Goal: Ask a question

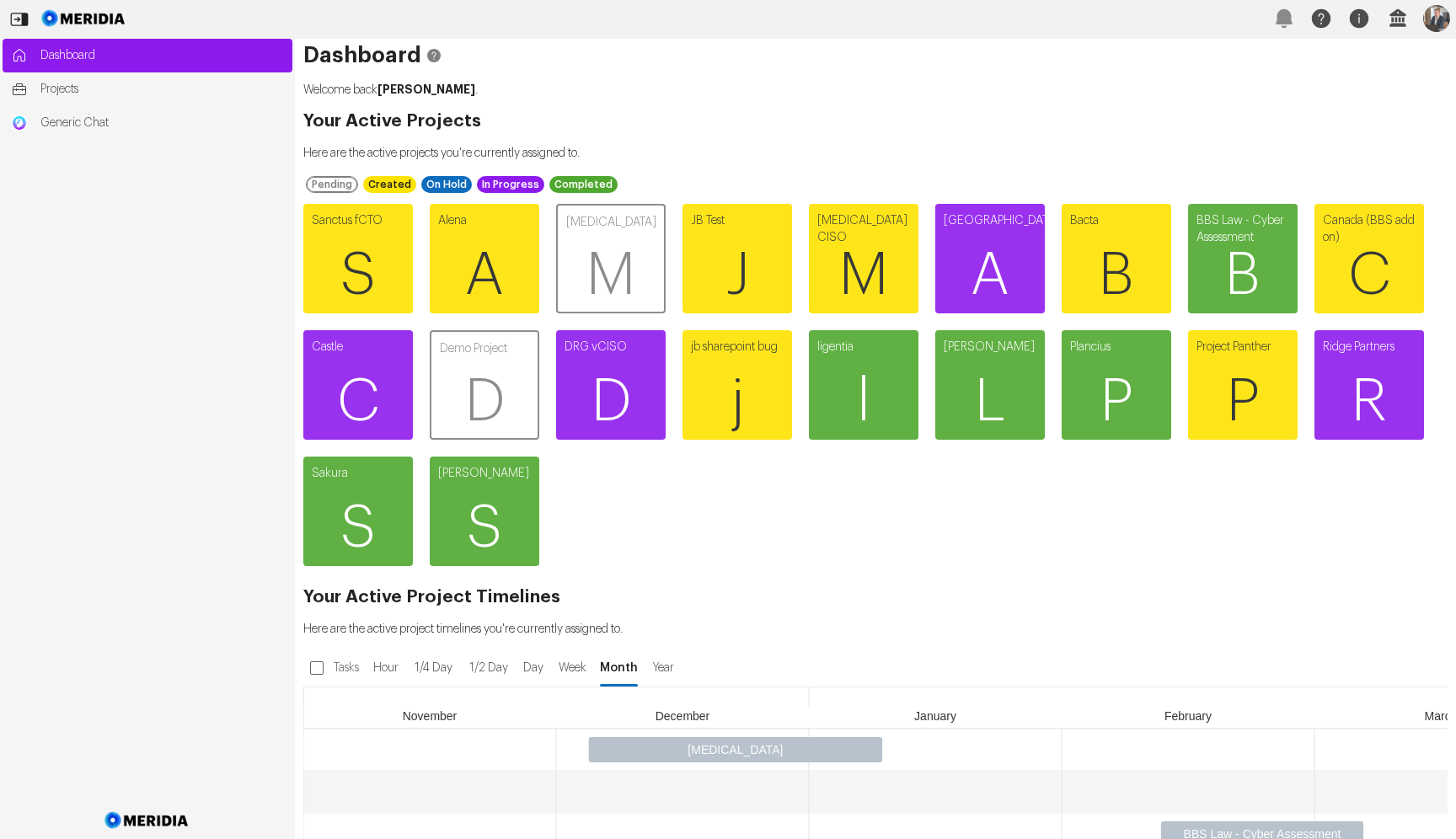
click at [986, 503] on div "Sanctus fCTO S Alena A [MEDICAL_DATA] M JB Test J [MEDICAL_DATA] CISO M Amsterd…" at bounding box center [867, 385] width 1144 height 379
click at [591, 265] on span "M" at bounding box center [611, 276] width 106 height 101
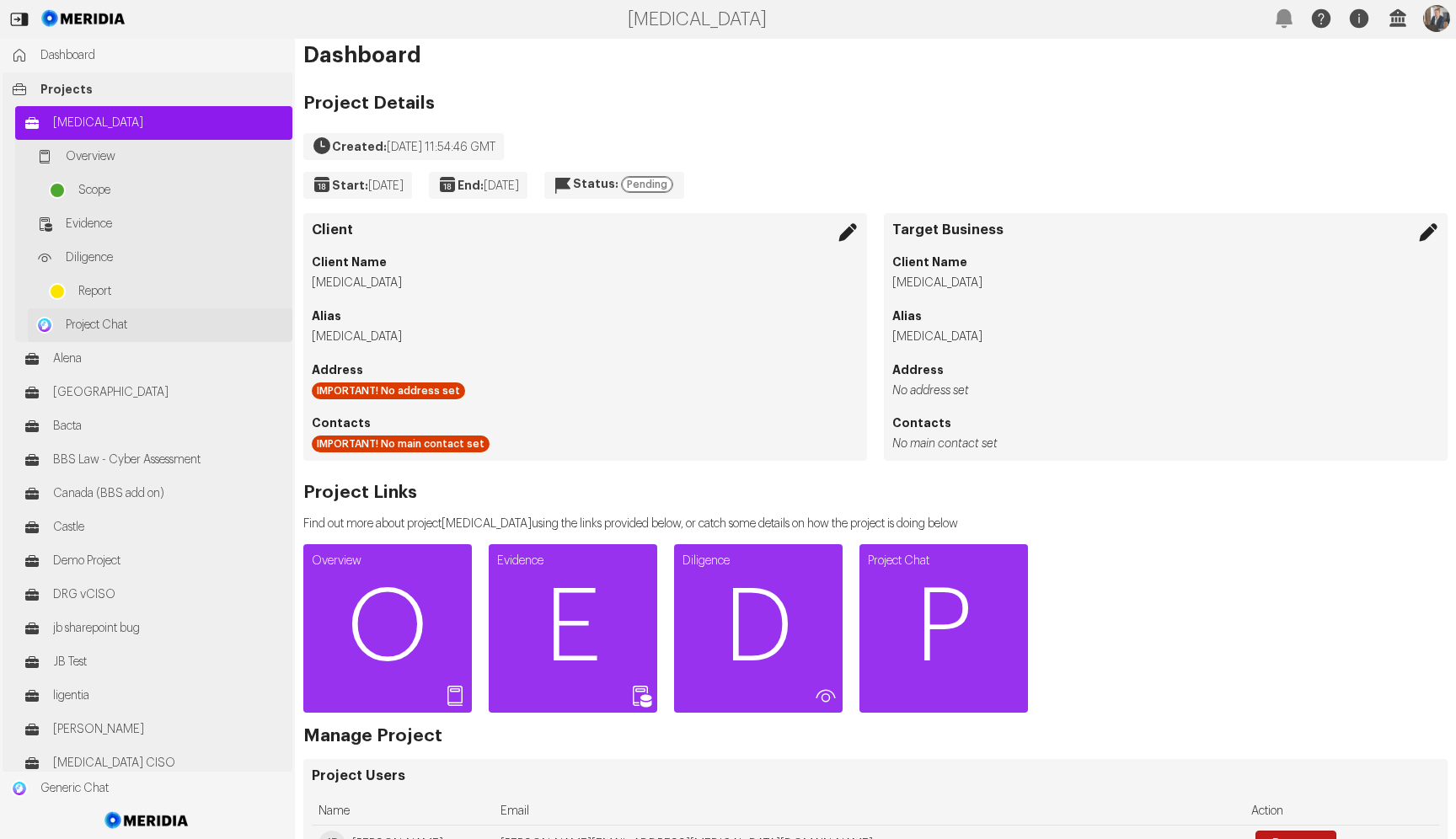
click at [158, 315] on link "Project Chat" at bounding box center [160, 326] width 264 height 34
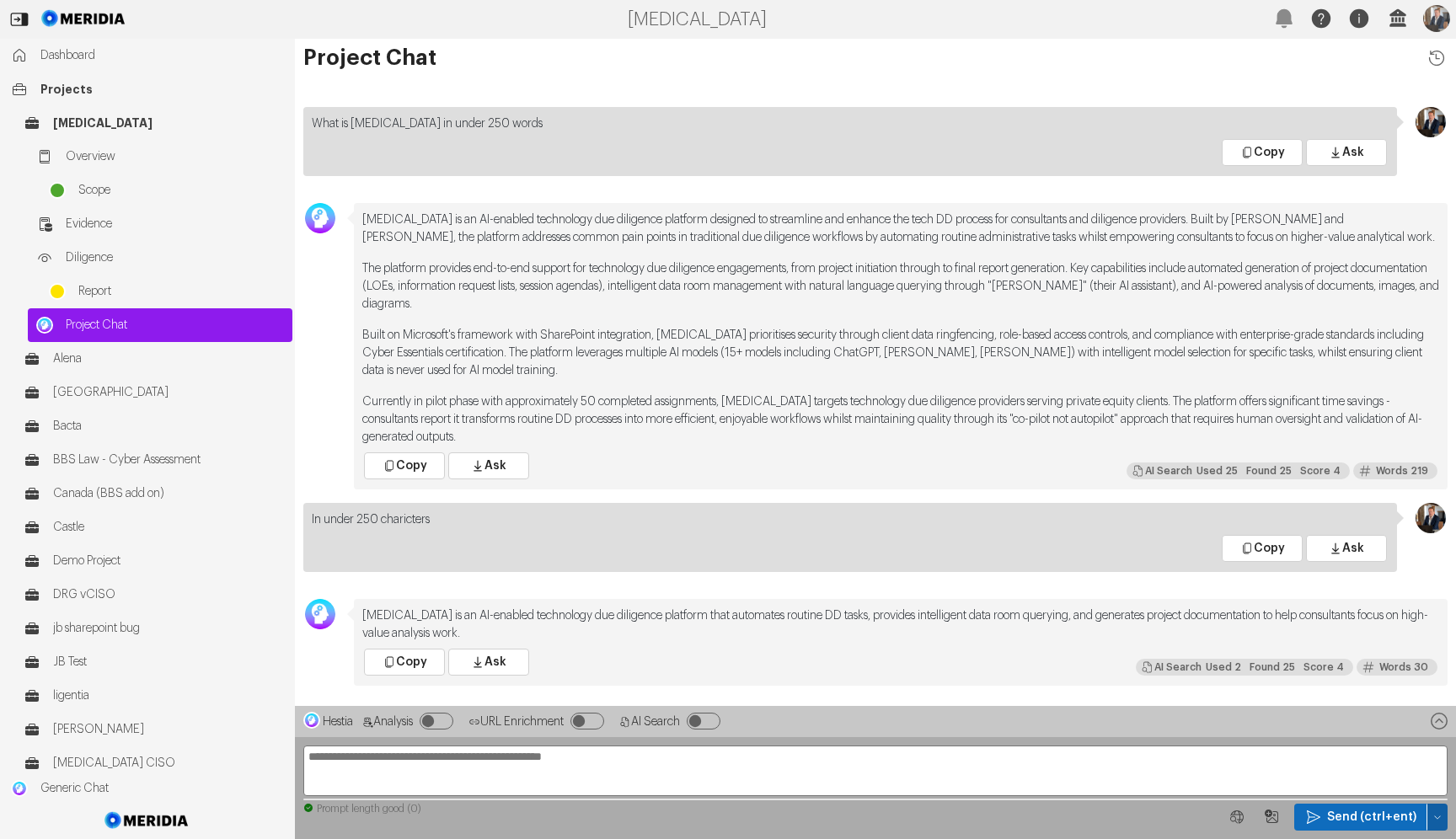
click at [1431, 818] on button "button" at bounding box center [1437, 816] width 20 height 27
click at [1354, 674] on span "Clear Chat Sesssion" at bounding box center [1368, 671] width 128 height 17
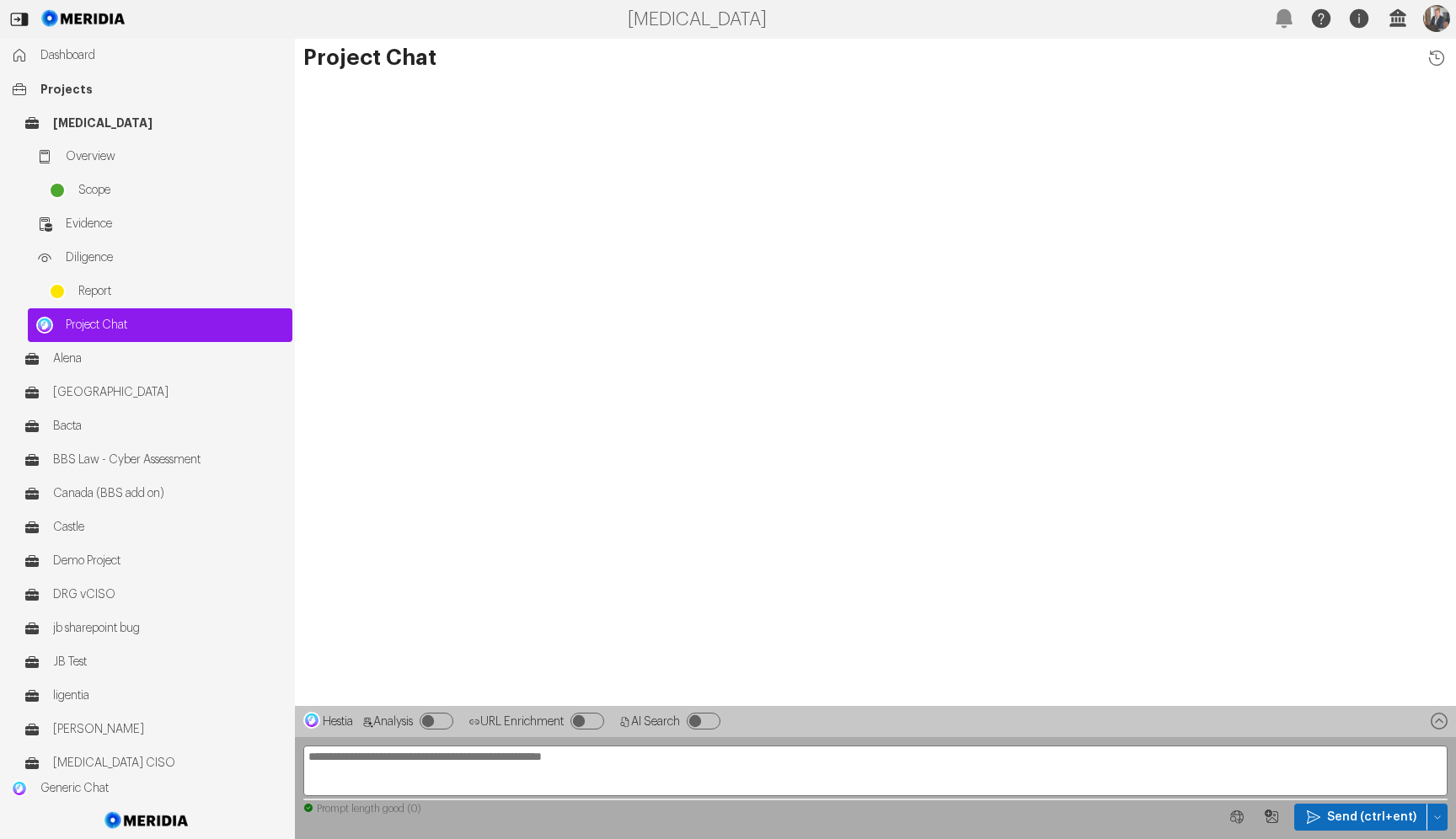
click at [684, 761] on textarea at bounding box center [875, 770] width 1144 height 51
paste textarea "**********"
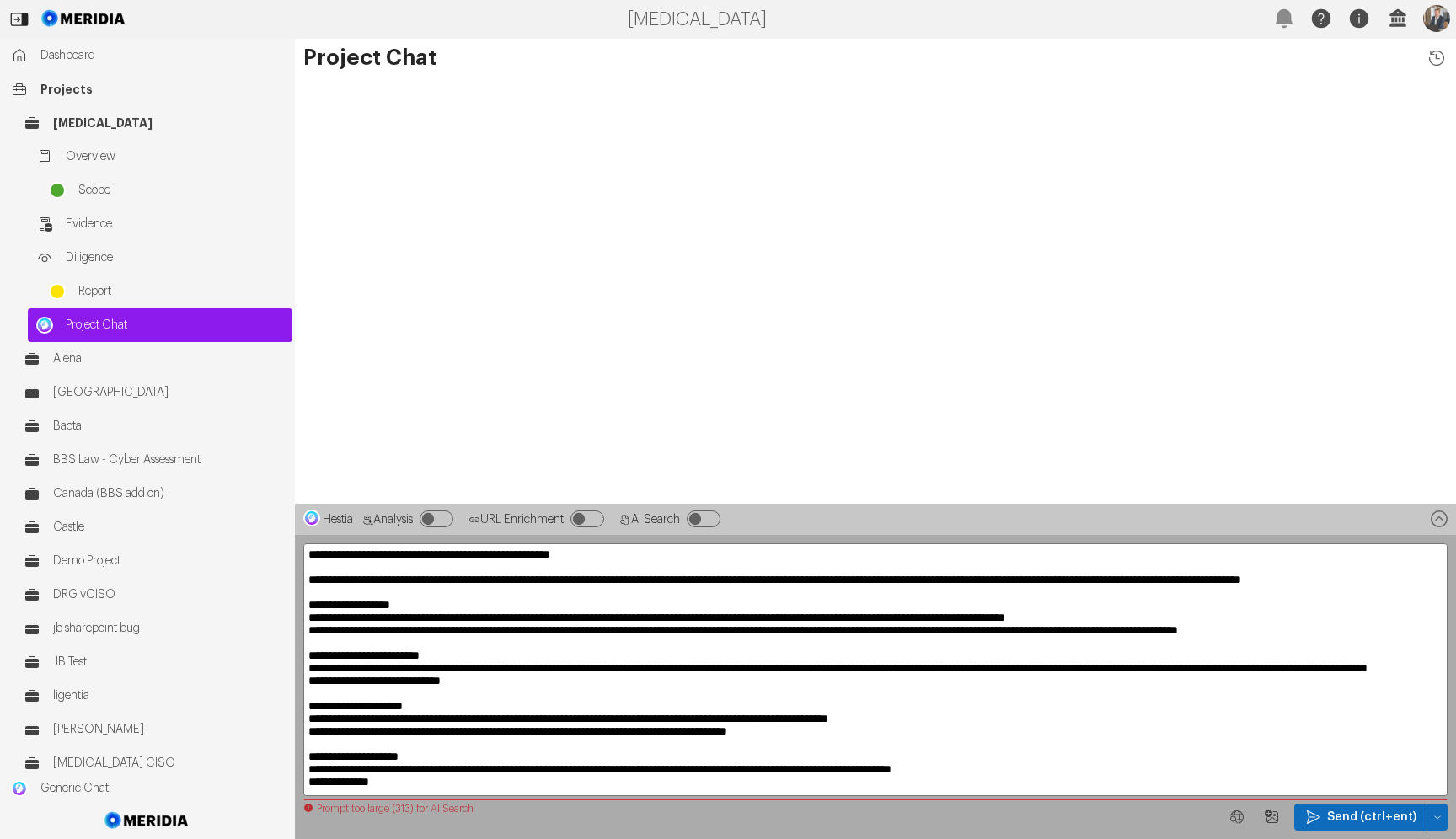
scroll to position [109, 0]
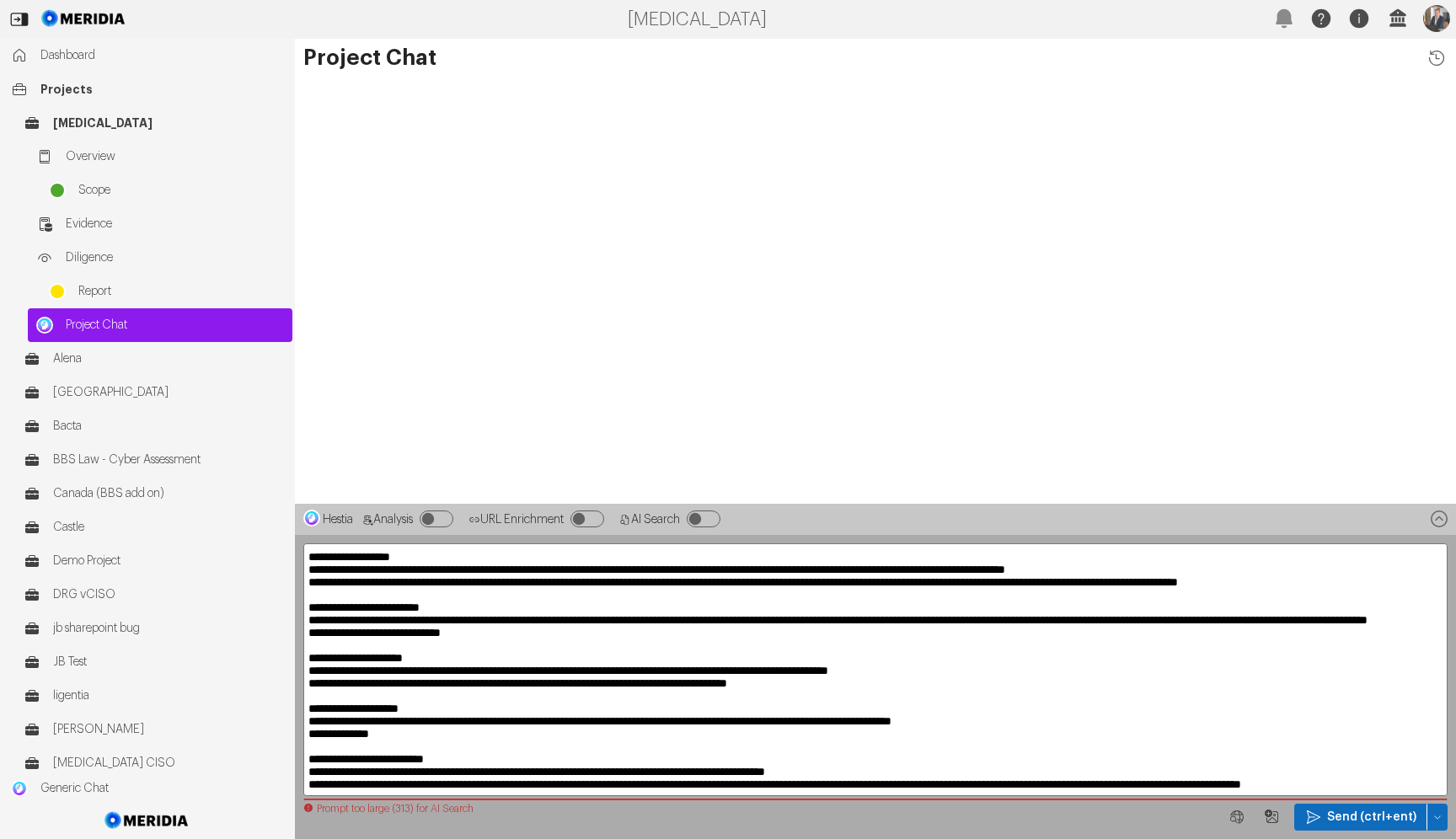
drag, startPoint x: 310, startPoint y: 572, endPoint x: 880, endPoint y: 959, distance: 689.0
click at [880, 838] on html "[MEDICAL_DATA] Dashboard Projects [MEDICAL_DATA] Overview Scope Evidence Dilige…" at bounding box center [728, 419] width 1456 height 839
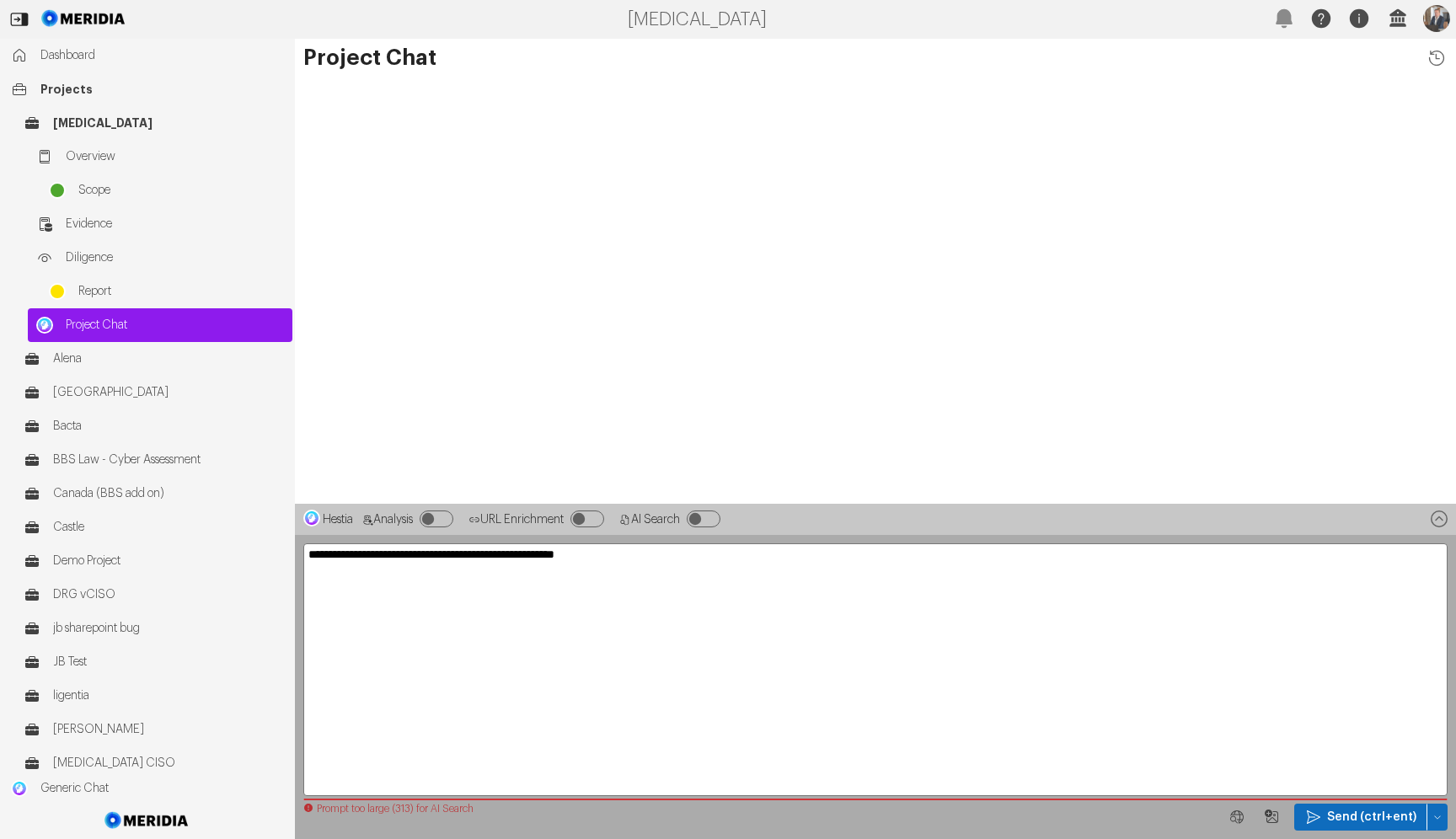
scroll to position [0, 0]
type textarea "**********"
click at [1441, 816] on icon "button" at bounding box center [1437, 817] width 10 height 10
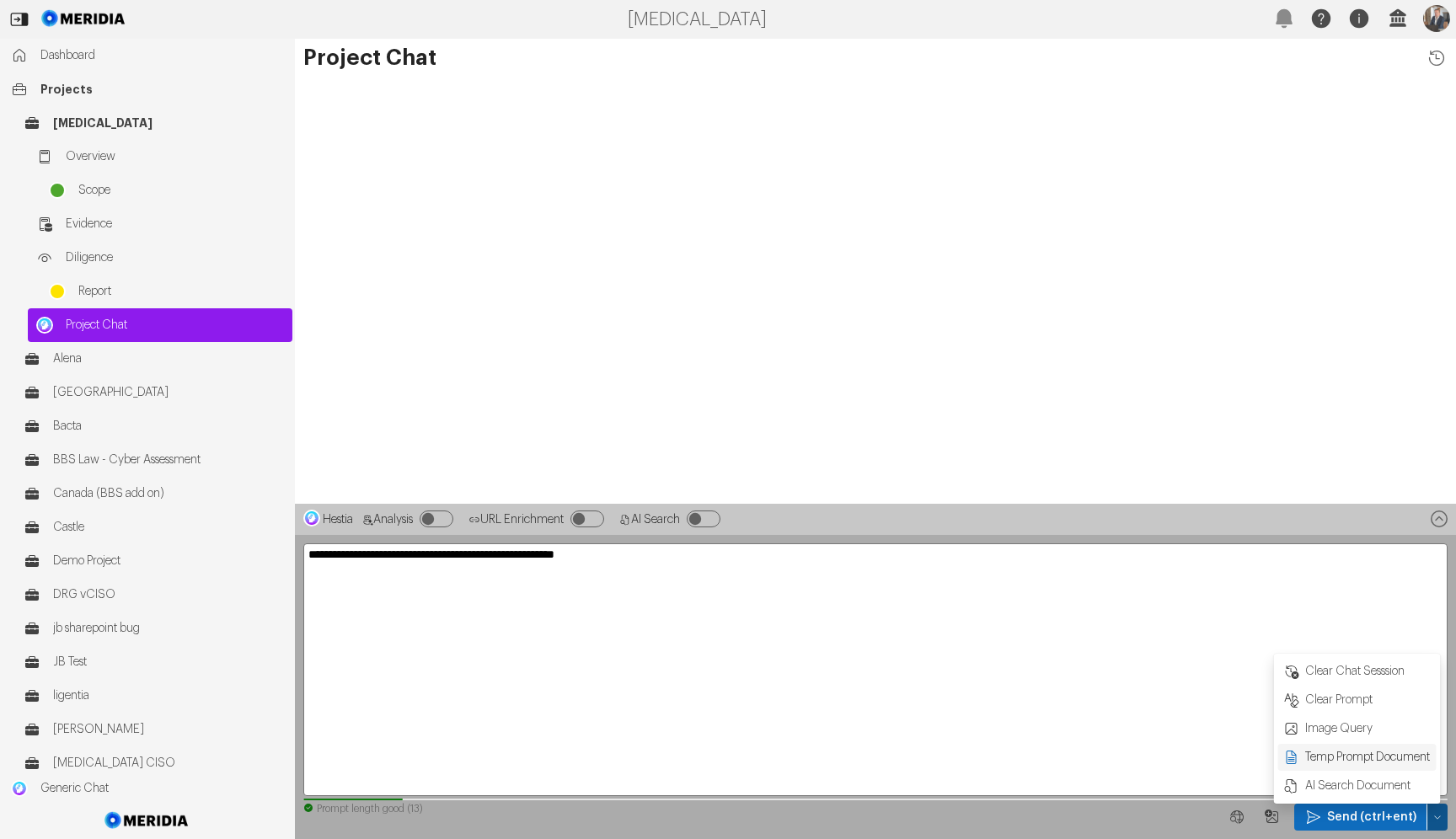
click at [1339, 751] on span "Temp Prompt Document + 0" at bounding box center [1368, 757] width 128 height 17
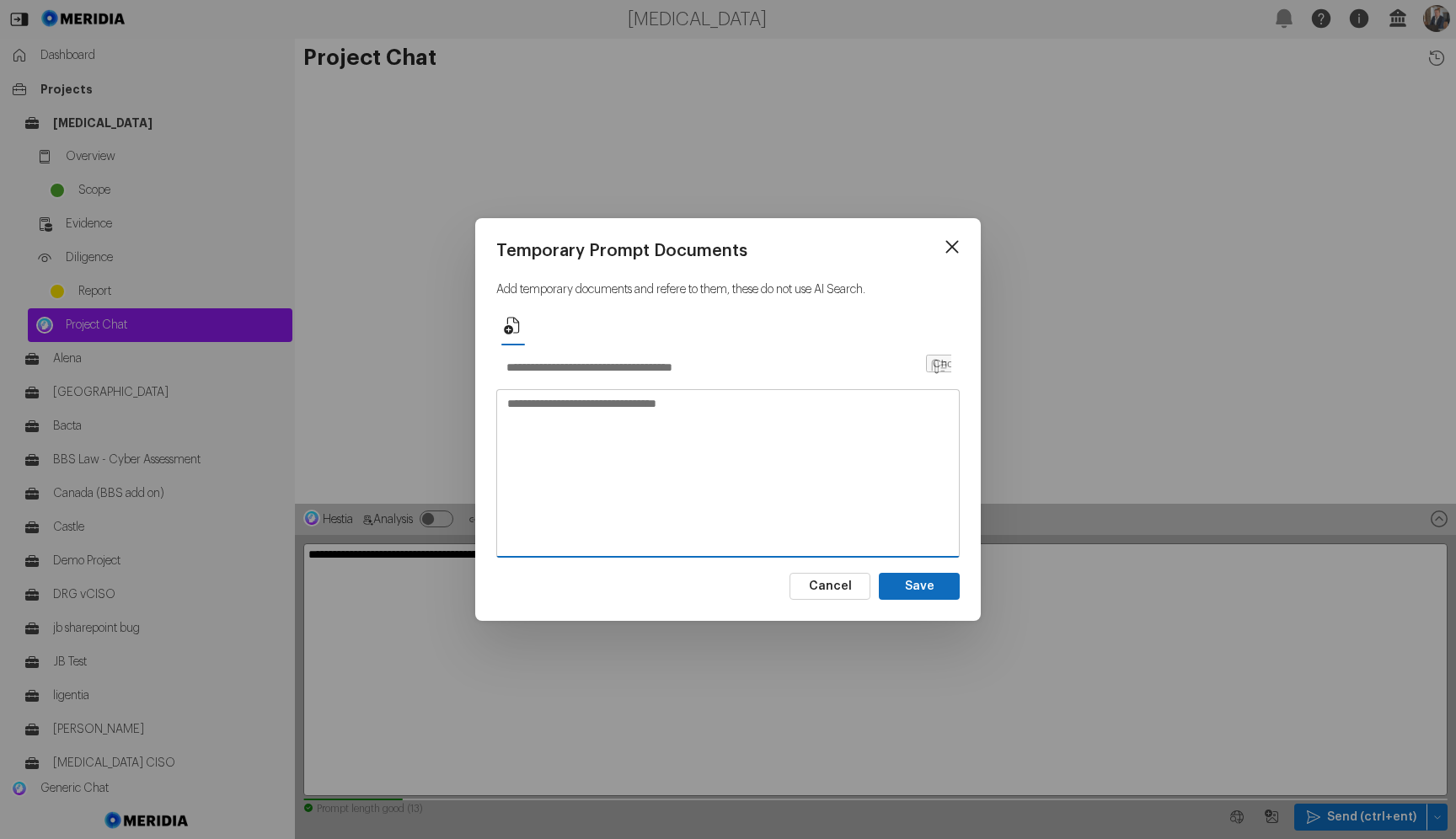
click at [737, 428] on textarea at bounding box center [728, 473] width 462 height 165
paste textarea "**********"
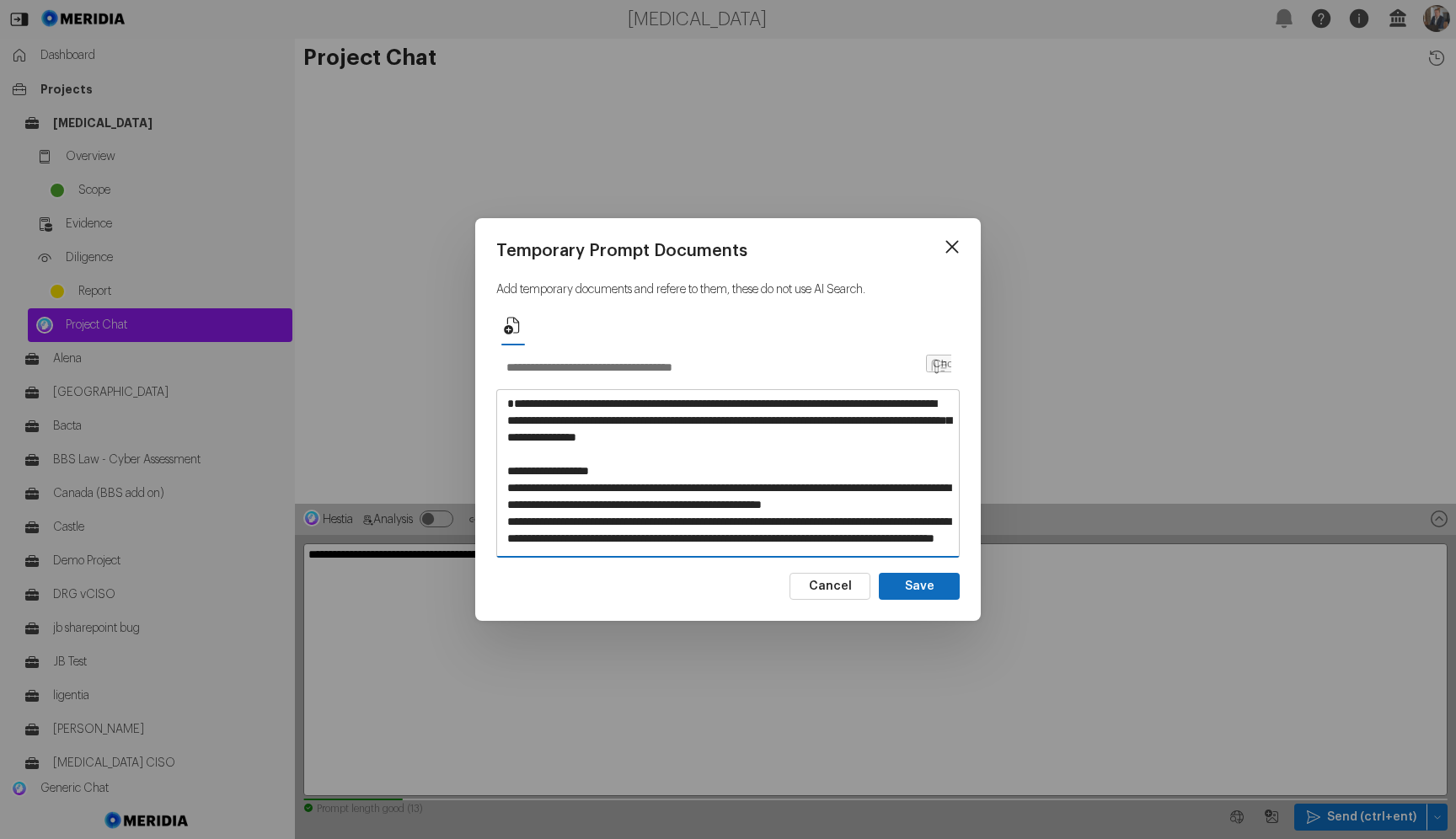
scroll to position [478, 0]
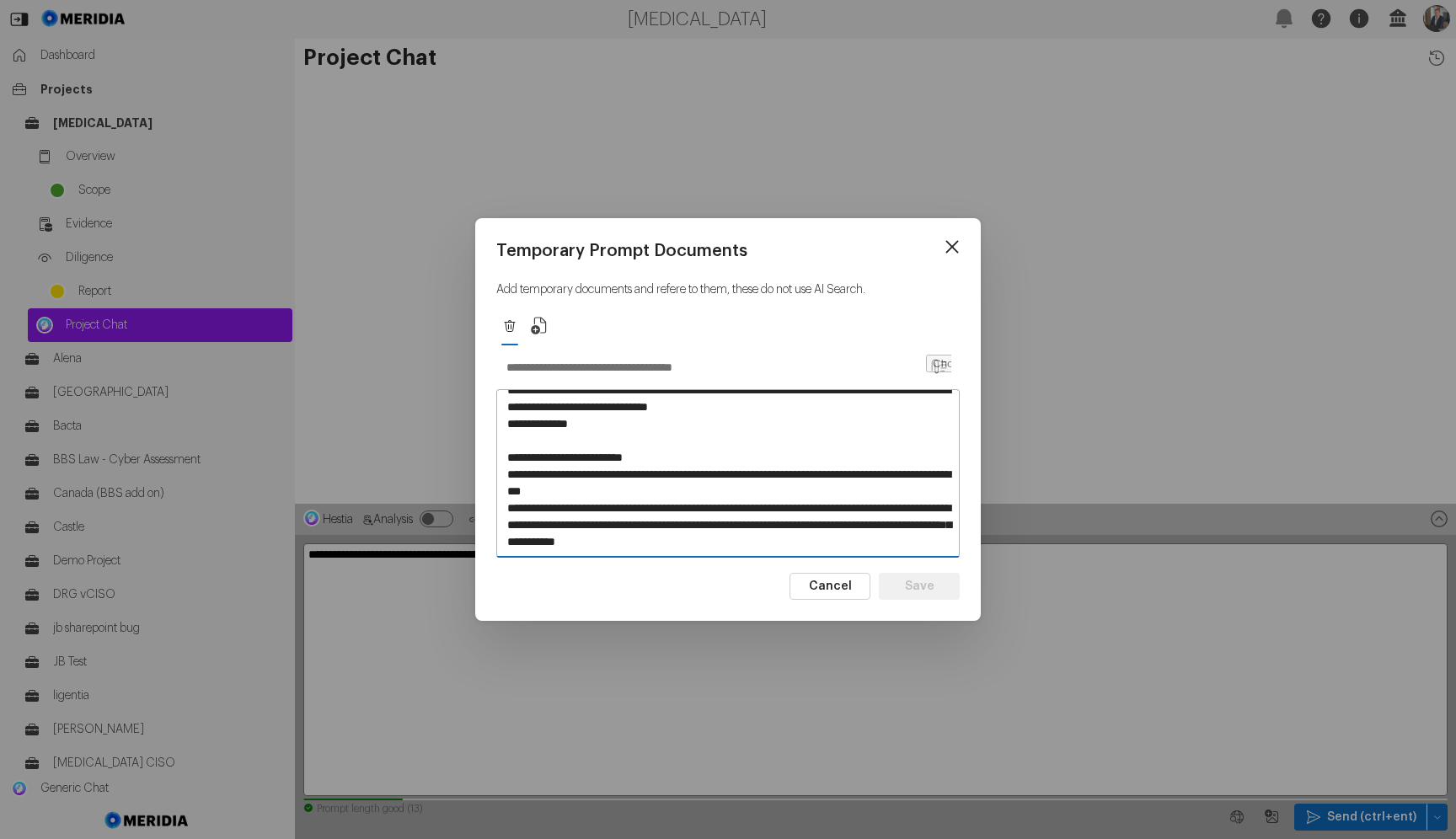
type textarea "**********"
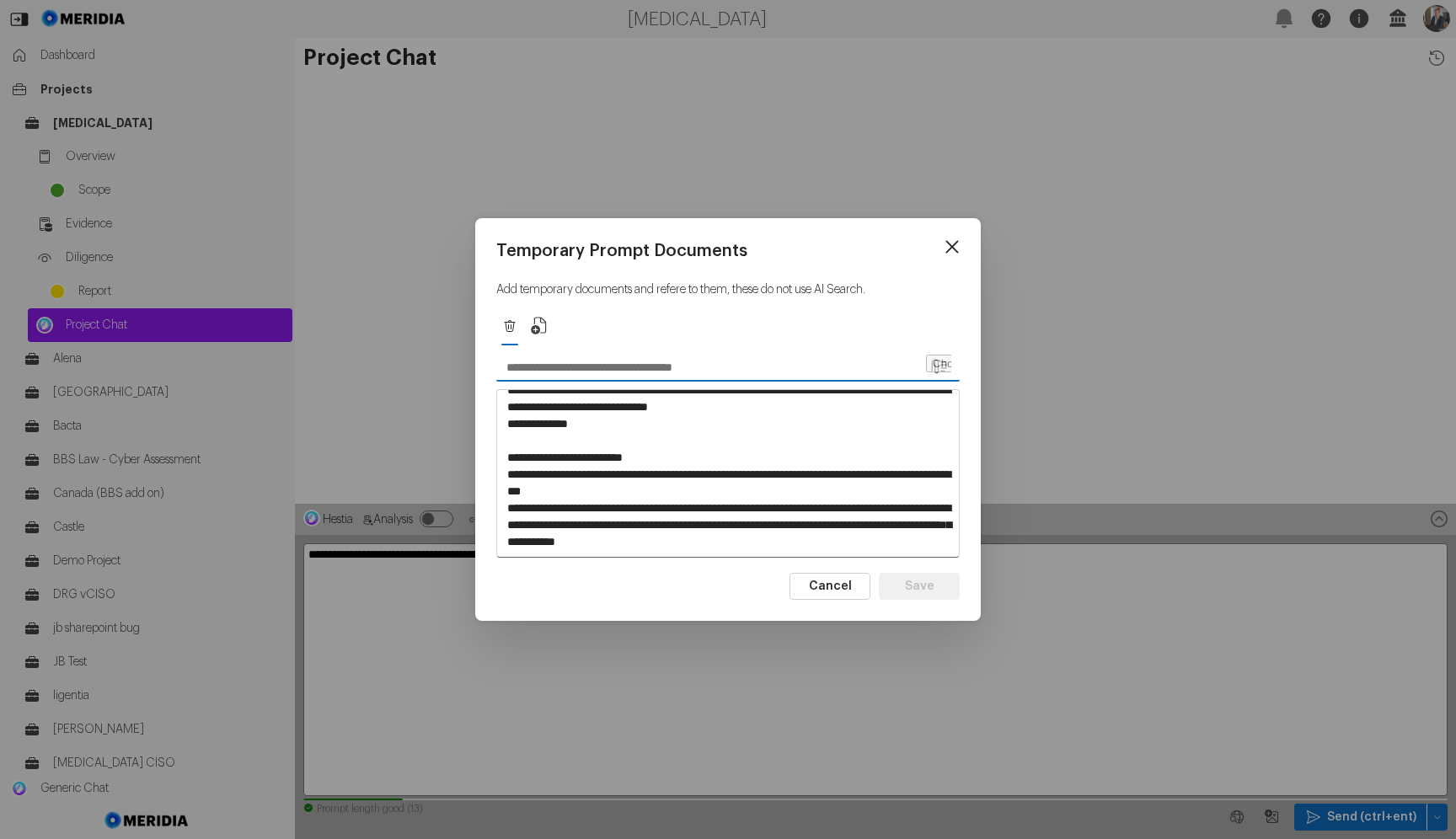
click at [675, 375] on input "text" at bounding box center [710, 366] width 428 height 27
type input "***"
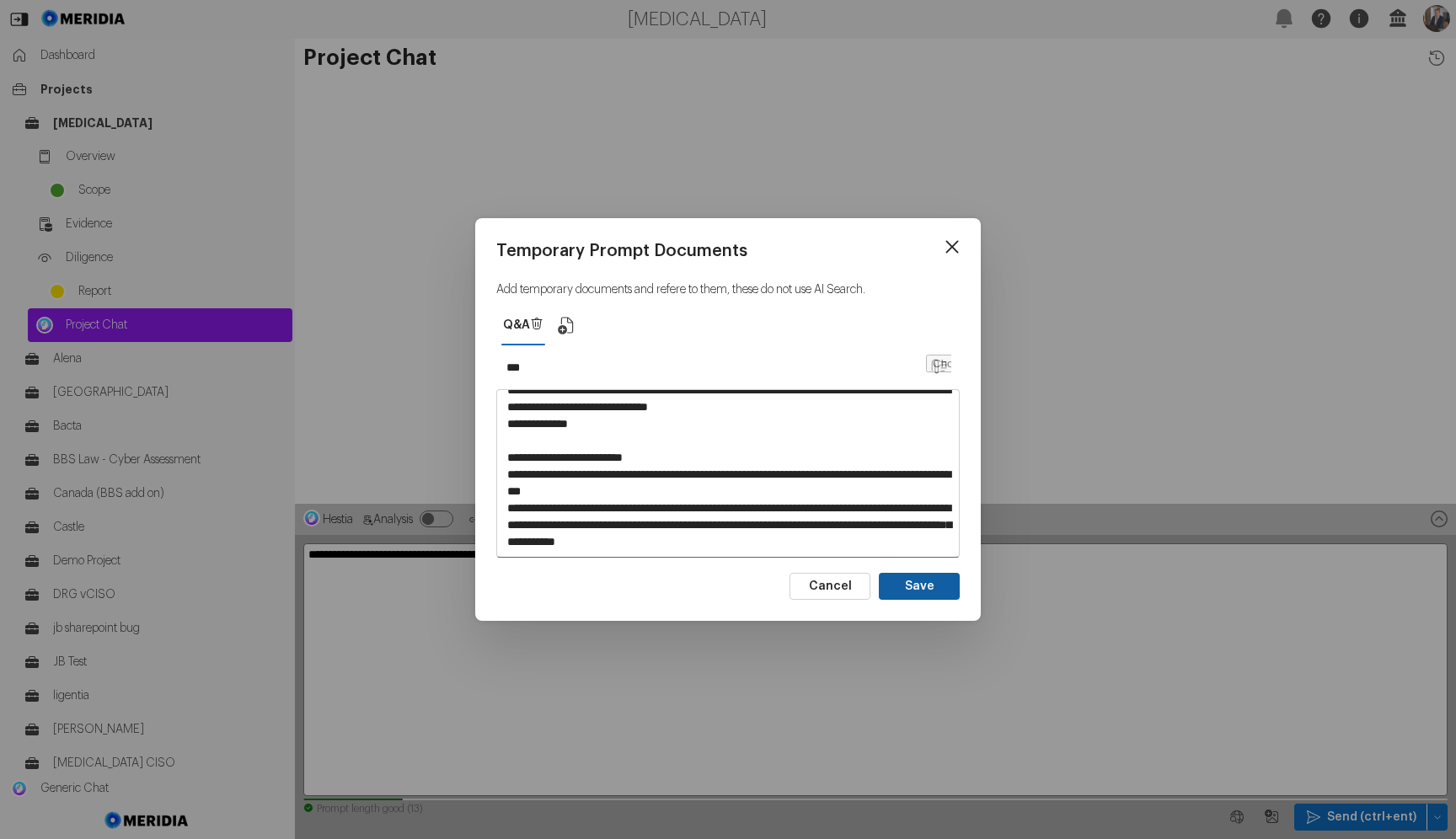
click at [928, 599] on button "Save" at bounding box center [919, 586] width 80 height 27
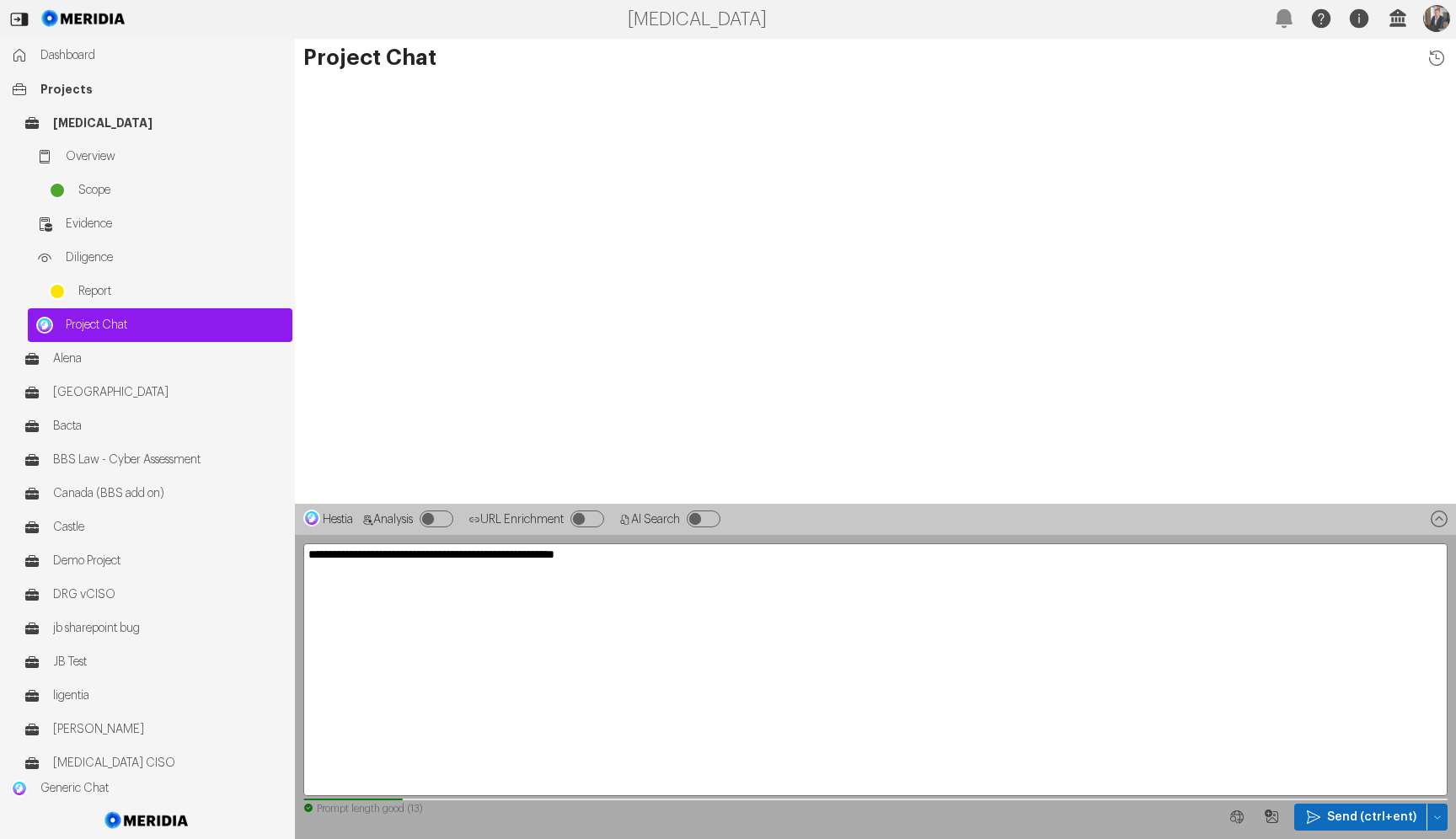
drag, startPoint x: 553, startPoint y: 556, endPoint x: 583, endPoint y: 558, distance: 30.1
click at [583, 558] on textarea "**********" at bounding box center [875, 669] width 1144 height 253
type textarea "**********"
click at [1360, 819] on span "Send (ctrl+ent)" at bounding box center [1372, 817] width 89 height 17
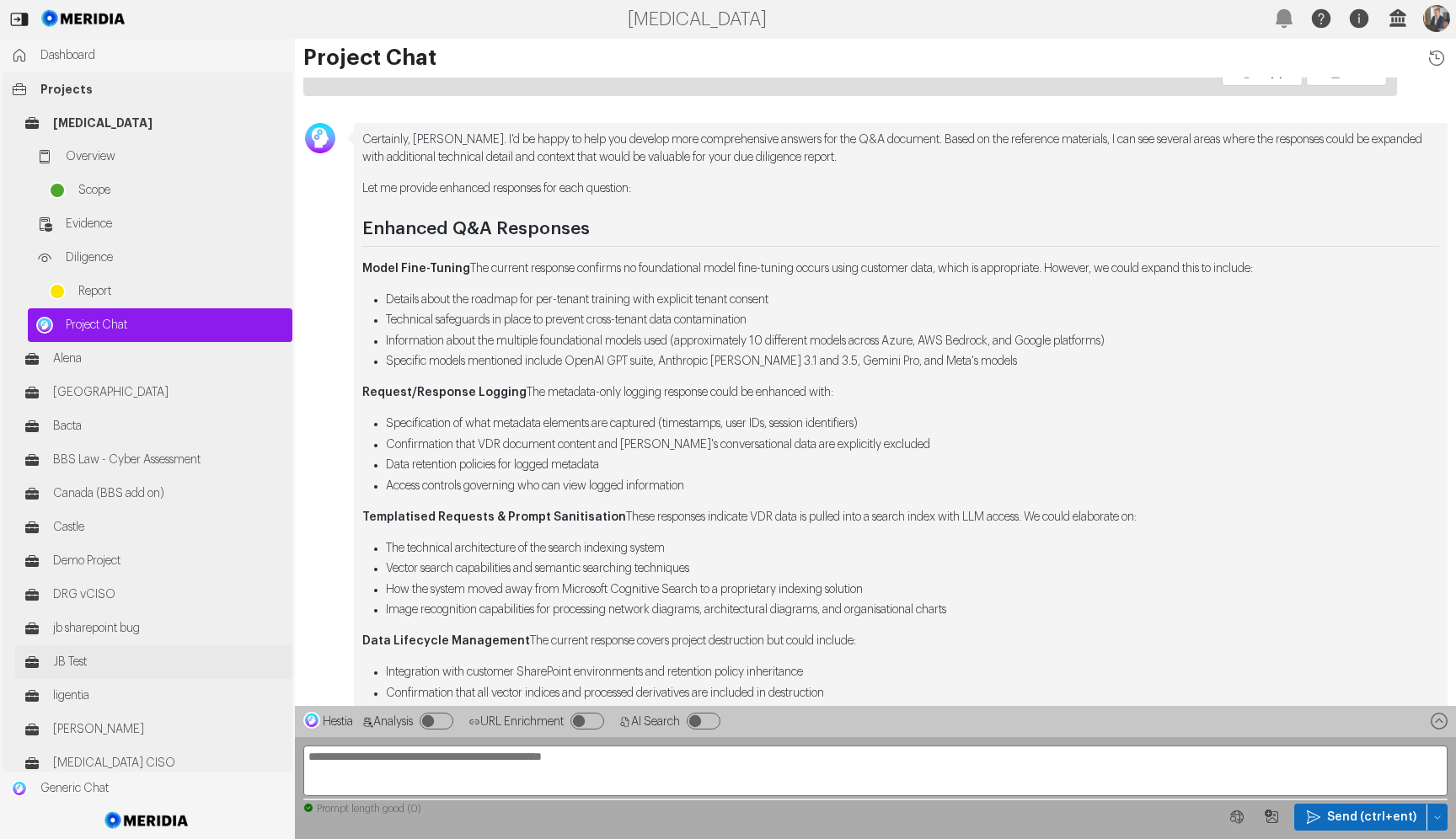
scroll to position [0, 0]
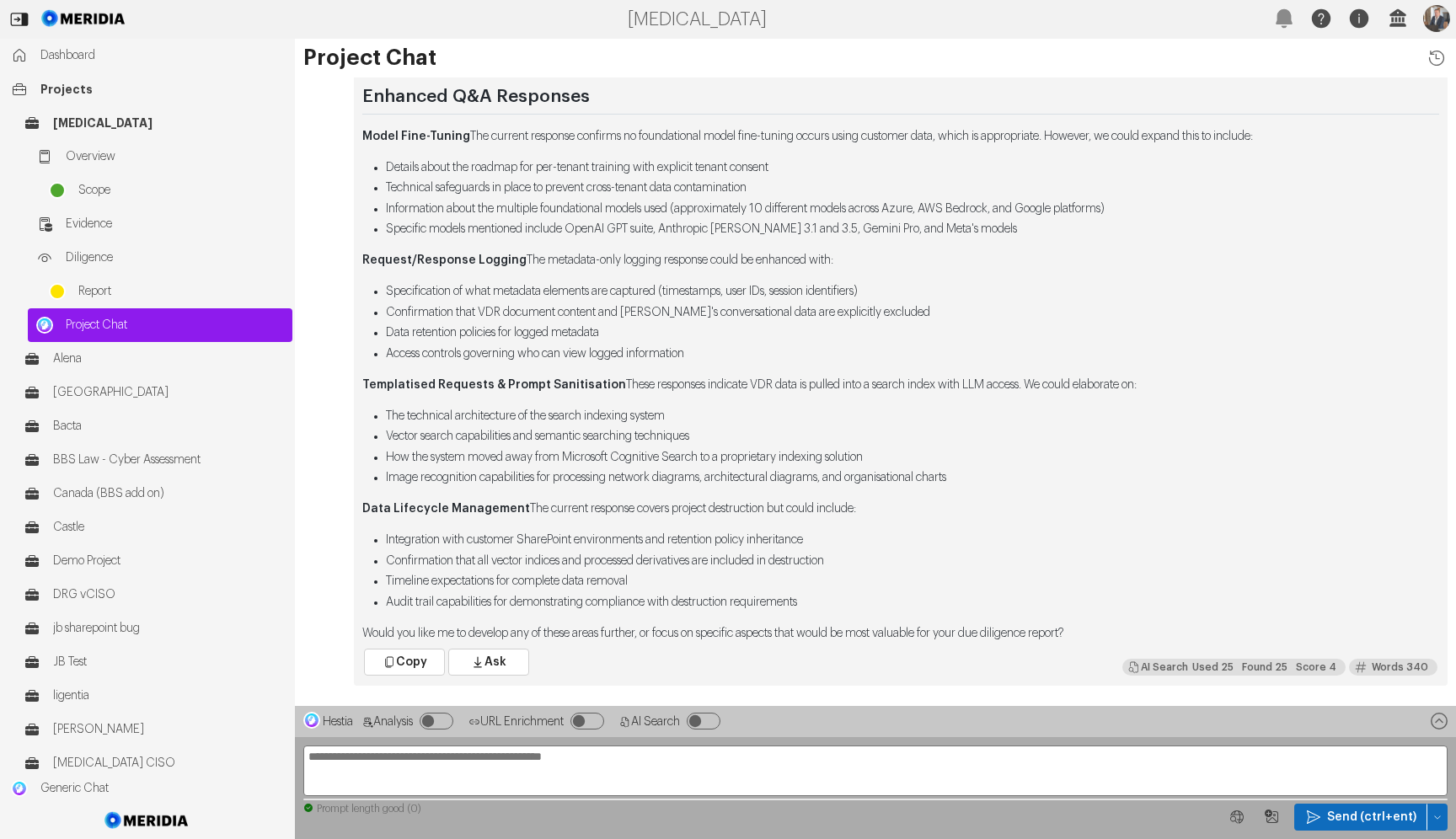
click at [837, 773] on textarea "**********" at bounding box center [875, 770] width 1144 height 51
type textarea "**********"
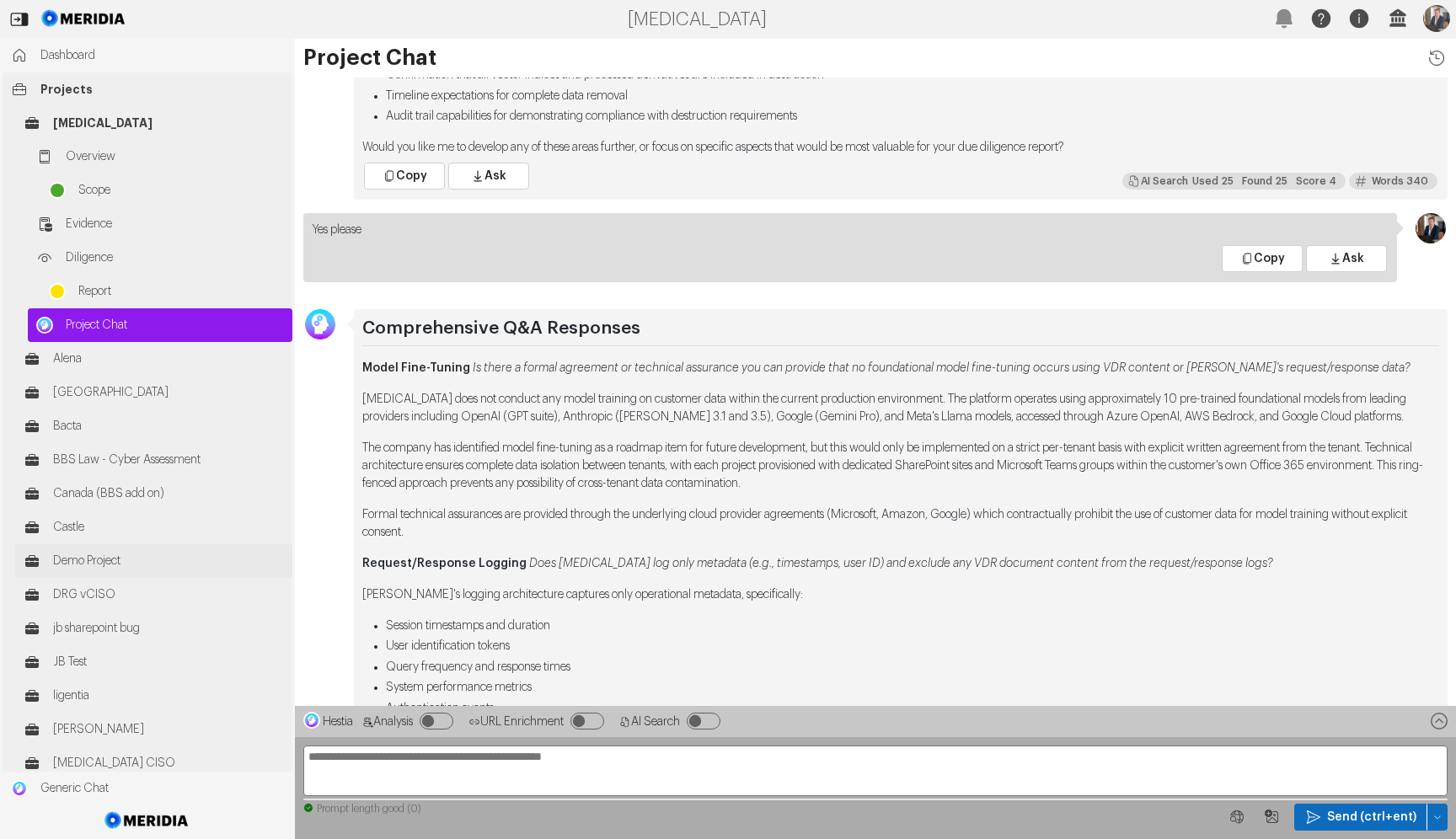
scroll to position [-1028, 0]
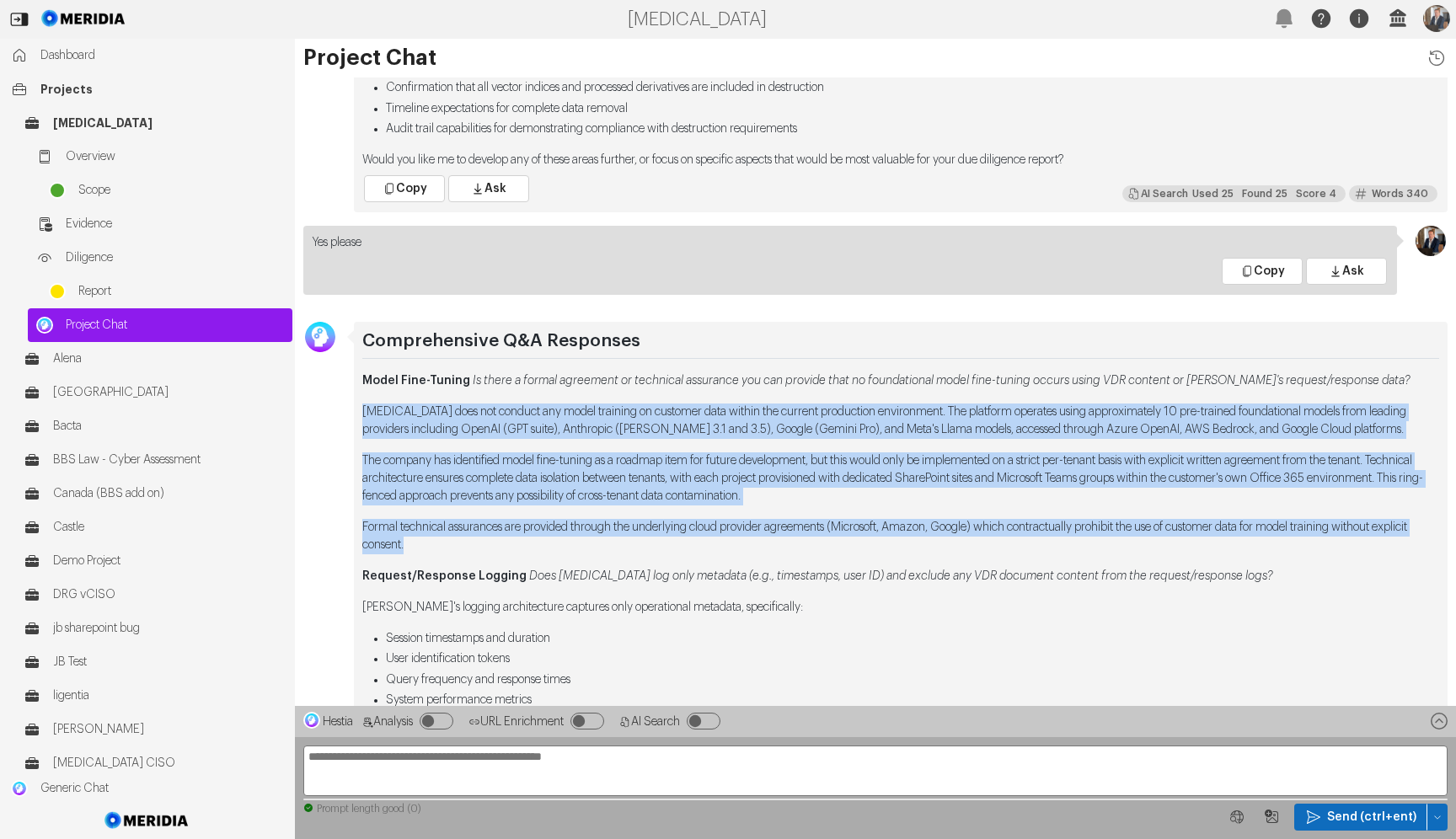
drag, startPoint x: 364, startPoint y: 414, endPoint x: 719, endPoint y: 538, distance: 376.0
copy div "[MEDICAL_DATA] does not conduct any model training on customer data within the …"
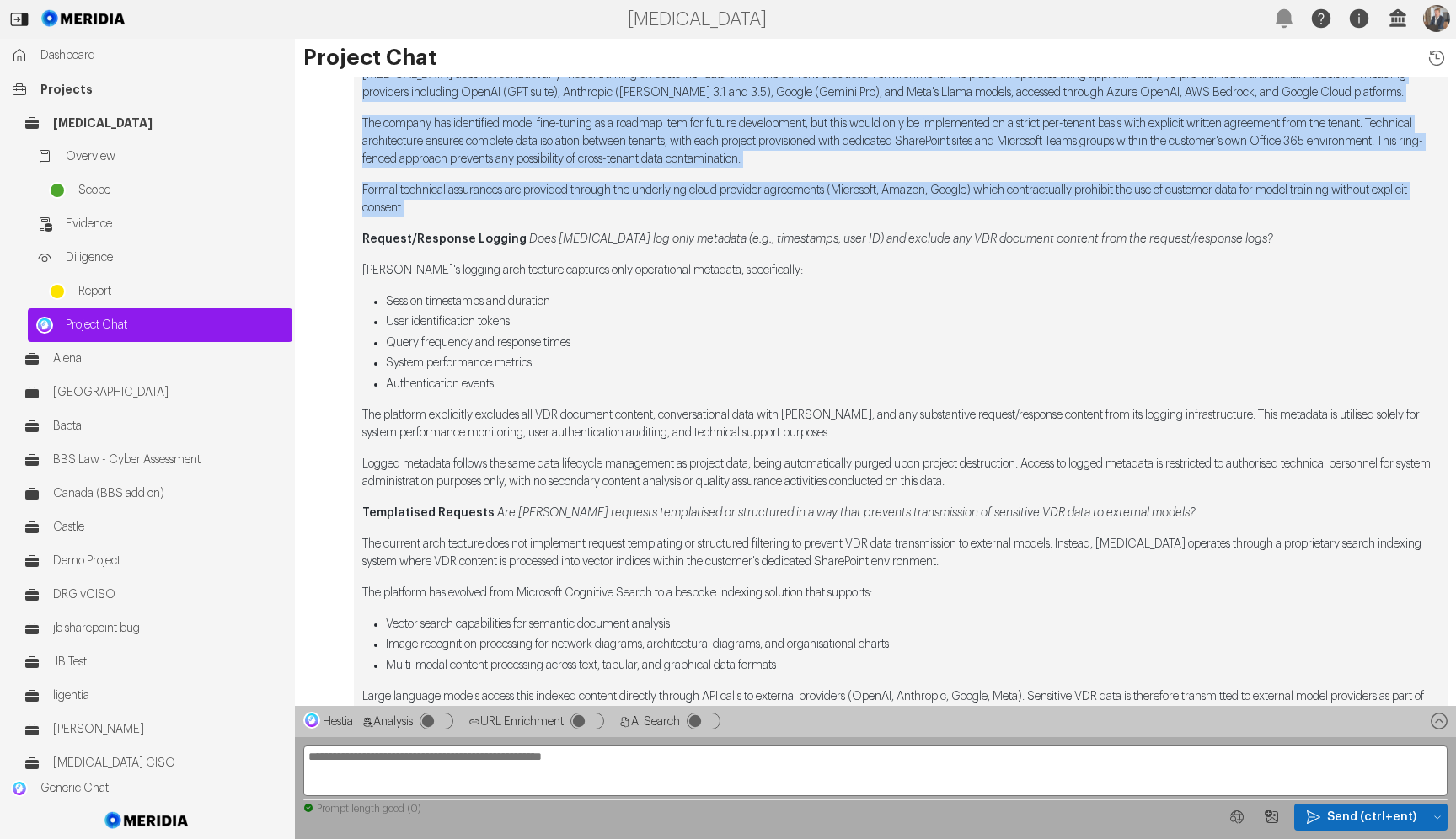
scroll to position [-696, 0]
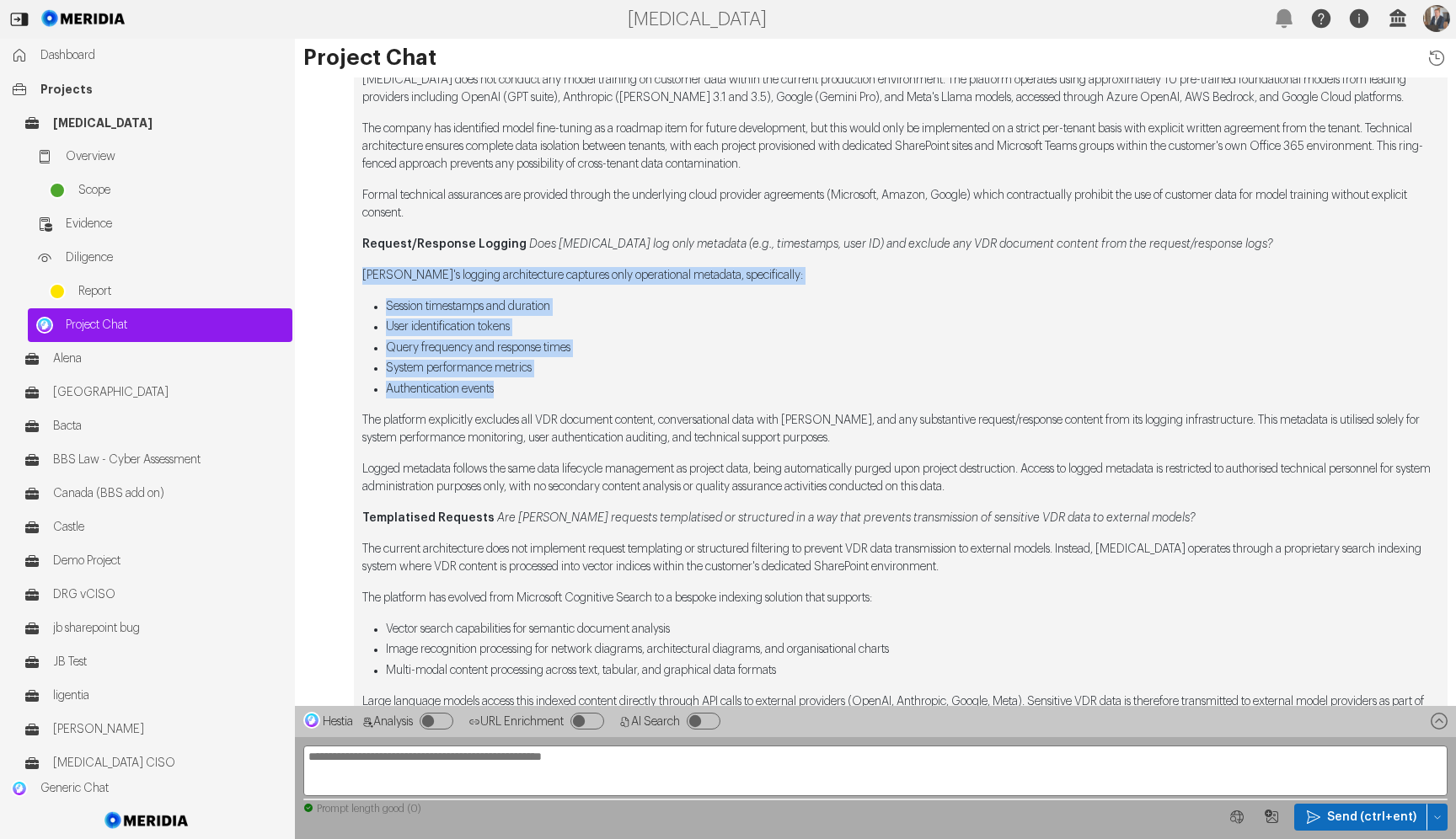
drag, startPoint x: 366, startPoint y: 275, endPoint x: 579, endPoint y: 392, distance: 243.0
click at [579, 392] on div "Comprehensive Q&A Responses Model Fine-Tuning Is there a formal agreement or te…" at bounding box center [901, 668] width 1077 height 1340
click at [579, 392] on li "Authentication events" at bounding box center [913, 390] width 1054 height 18
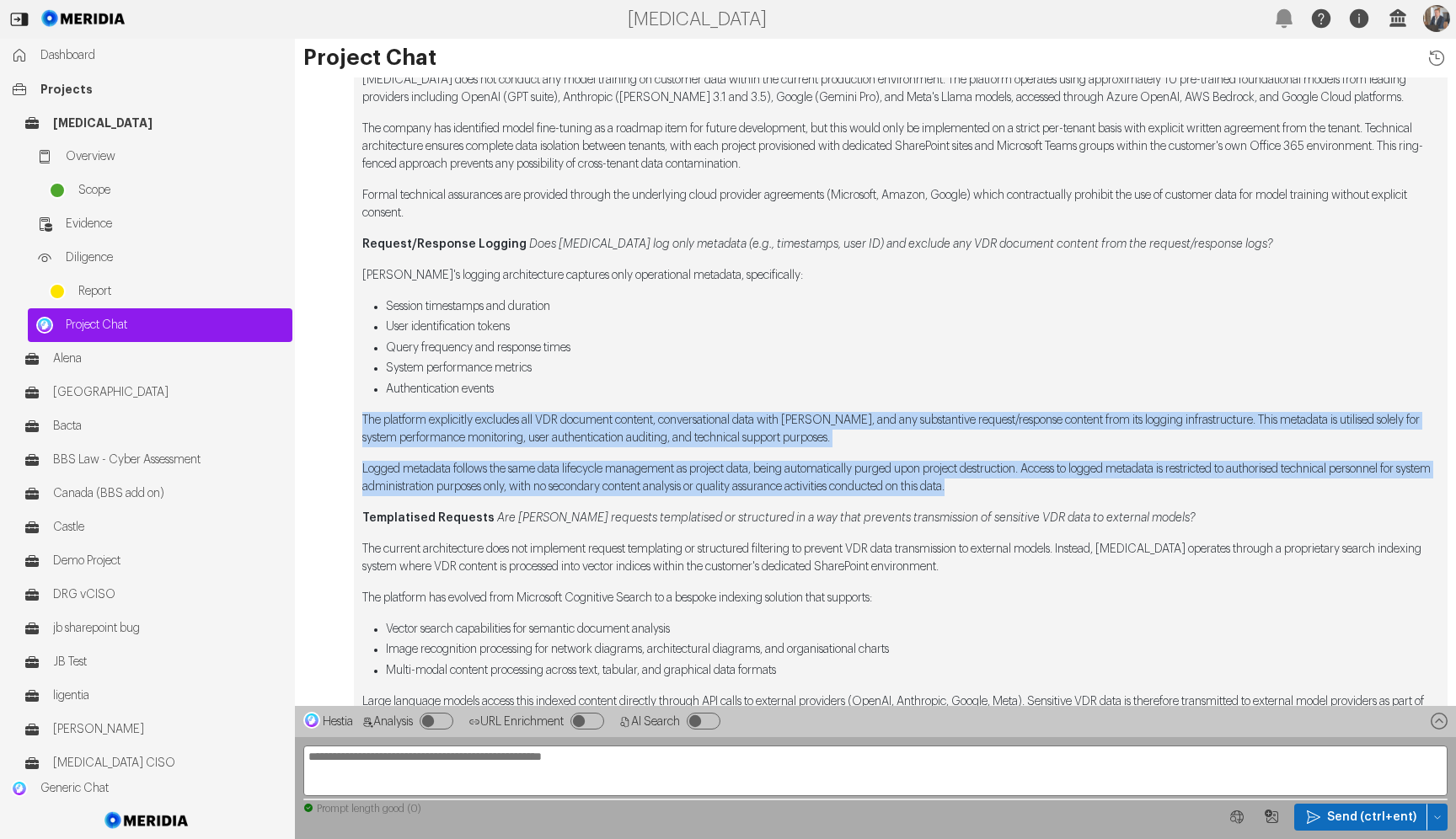
drag, startPoint x: 362, startPoint y: 414, endPoint x: 1154, endPoint y: 483, distance: 795.0
click at [1154, 483] on div "Comprehensive Q&A Responses Model Fine-Tuning Is there a formal agreement or te…" at bounding box center [900, 686] width 1093 height 1392
copy div "The platform explicitly excludes all VDR document content, conversational data …"
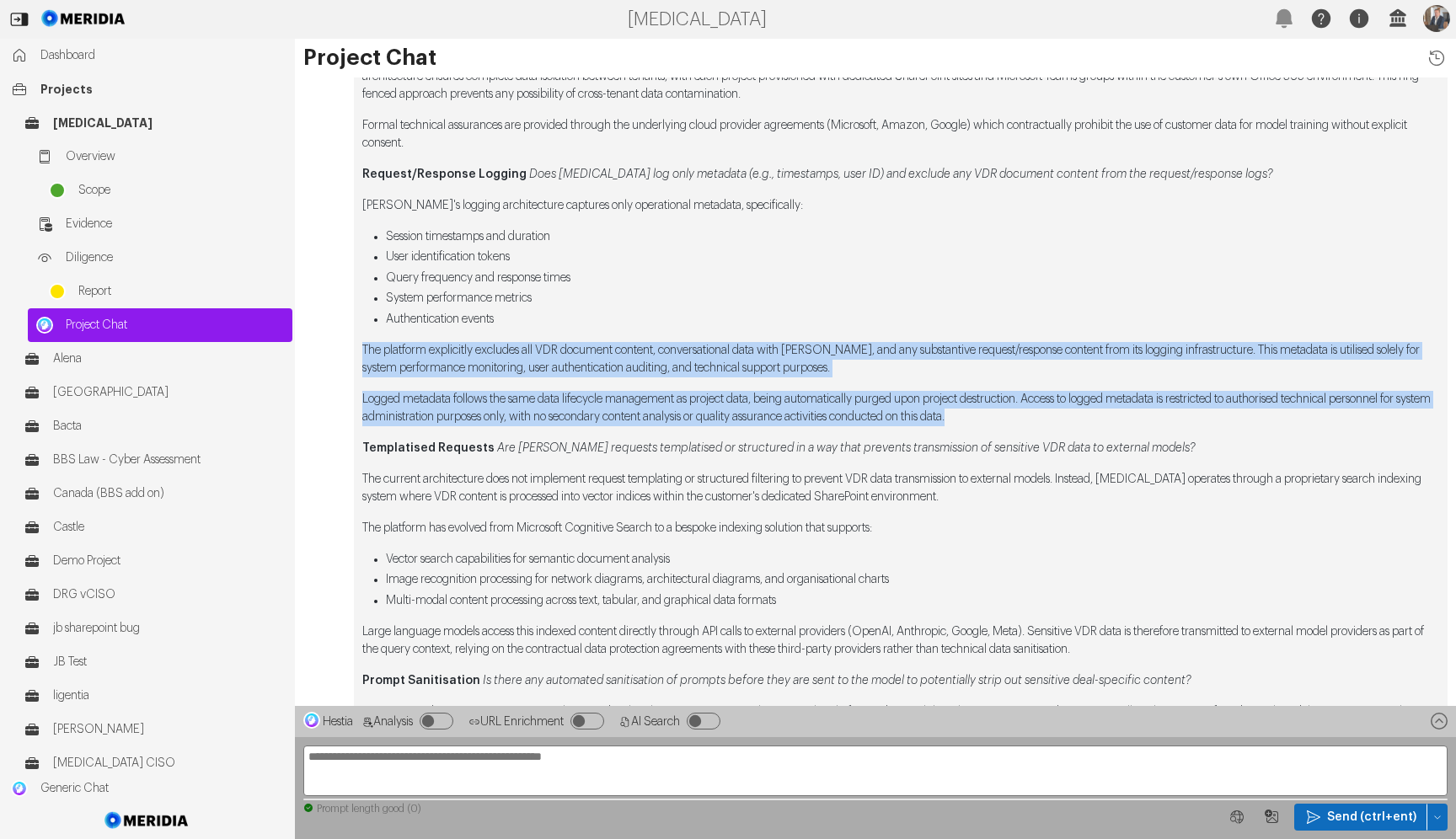
scroll to position [-619, 0]
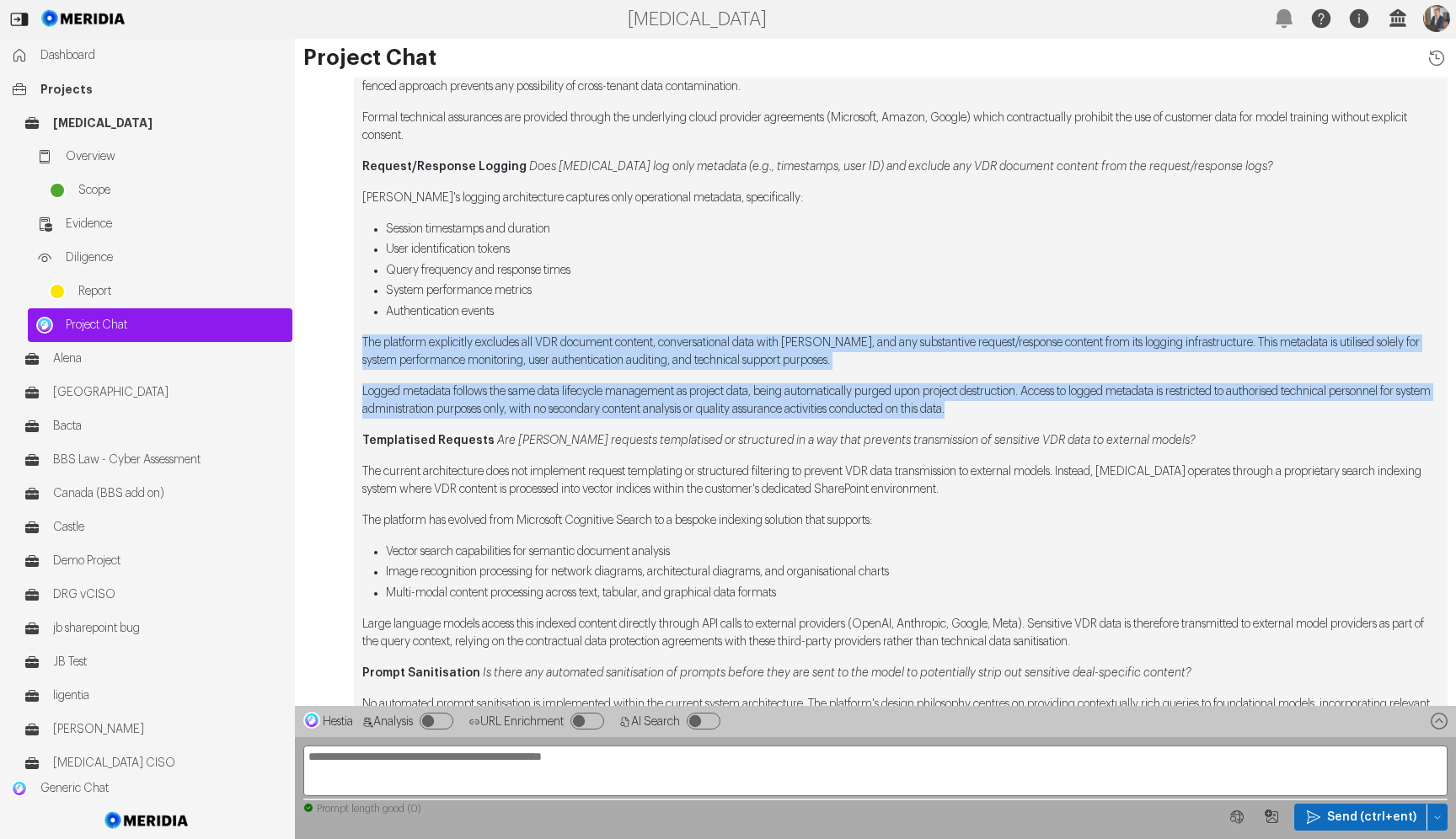
click at [437, 470] on p "The current architecture does not implement request templating or structured fi…" at bounding box center [901, 482] width 1077 height 36
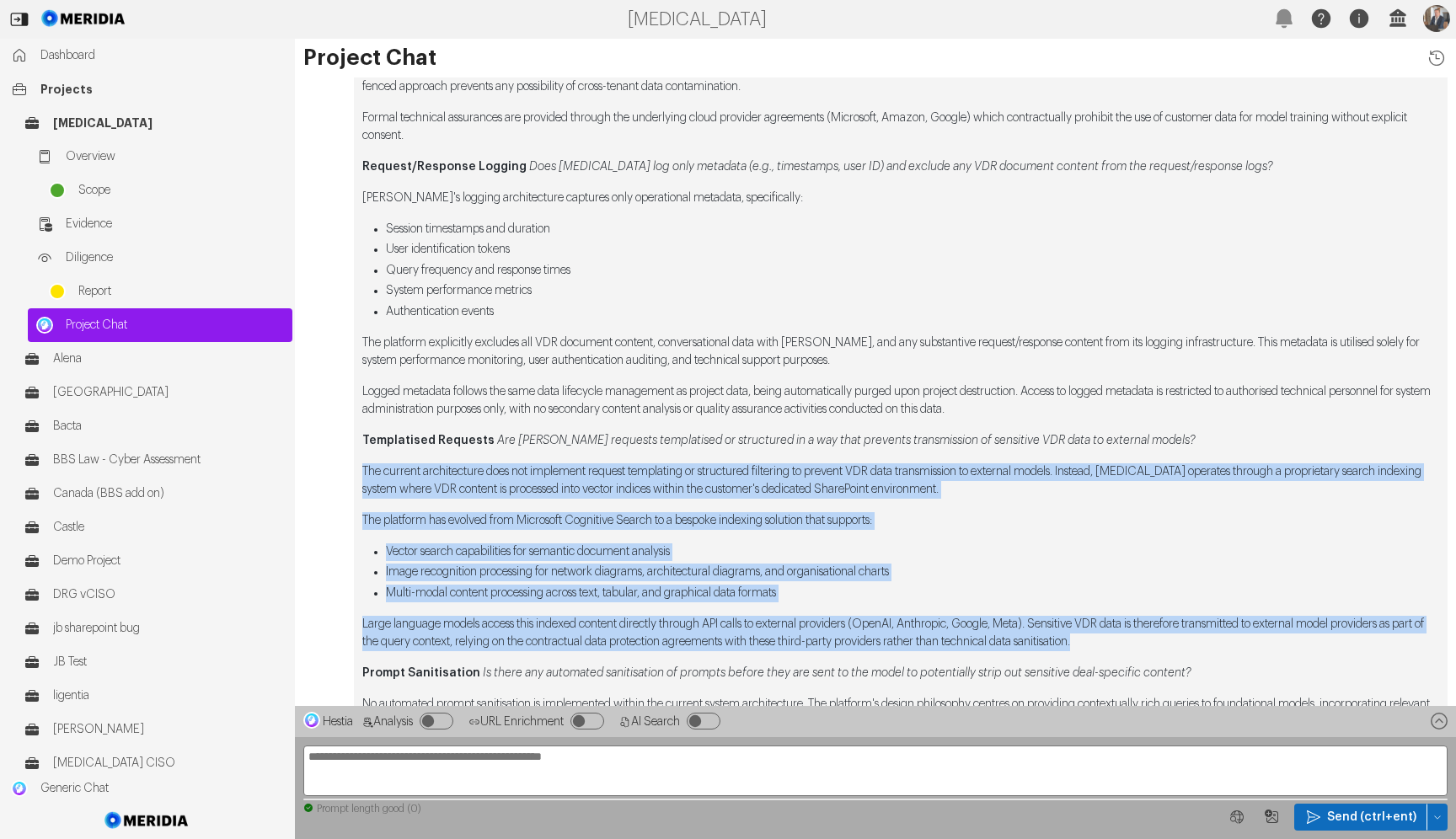
drag, startPoint x: 359, startPoint y: 472, endPoint x: 1225, endPoint y: 642, distance: 882.5
click at [1234, 649] on div "Comprehensive Q&A Responses Model Fine-Tuning Is there a formal agreement or te…" at bounding box center [900, 609] width 1093 height 1392
copy div "The current architecture does not implement request templating or structured fi…"
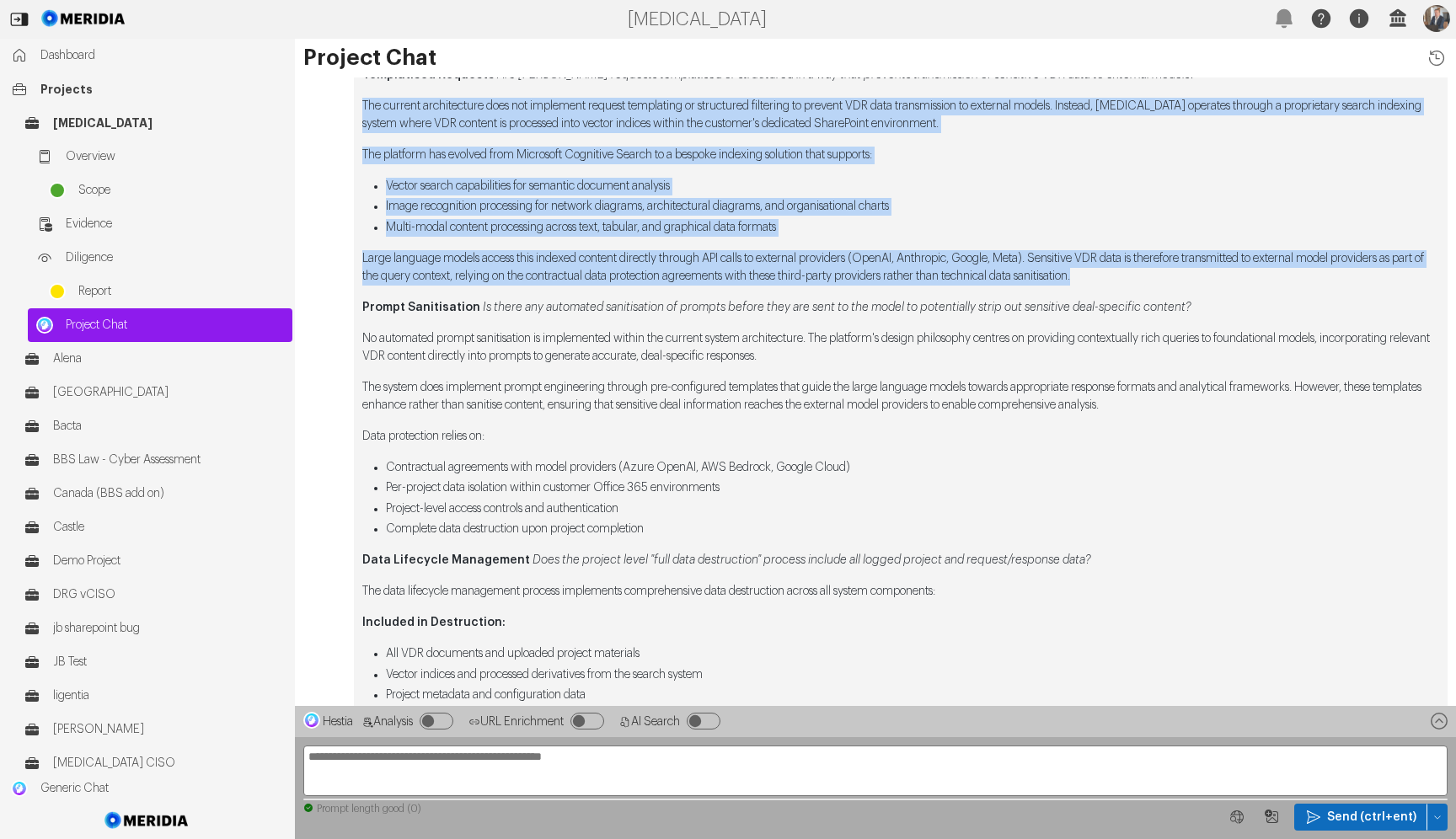
scroll to position [-252, 0]
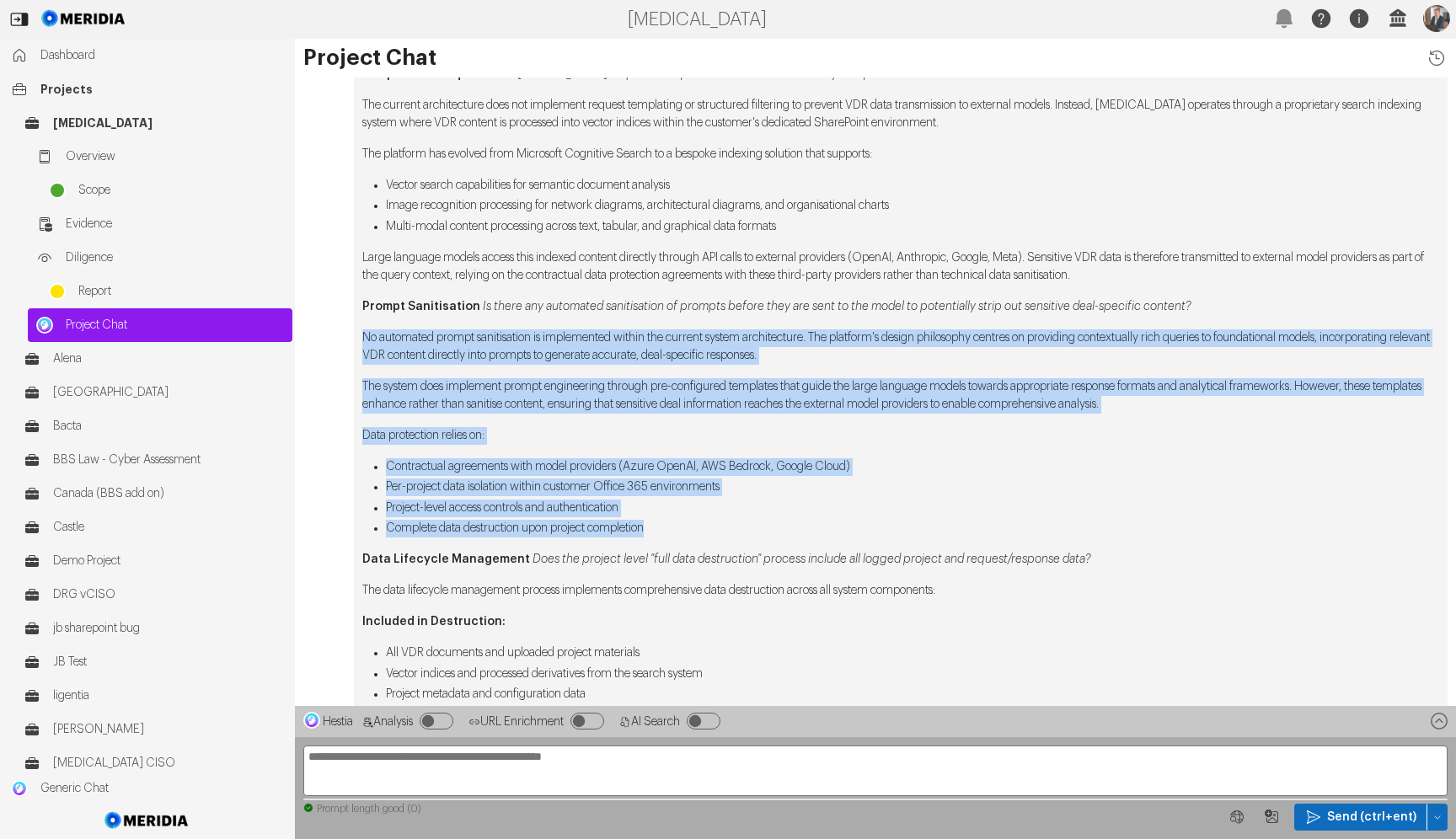
drag, startPoint x: 363, startPoint y: 335, endPoint x: 695, endPoint y: 527, distance: 383.5
click at [695, 527] on div "Comprehensive Q&A Responses Model Fine-Tuning Is there a formal agreement or te…" at bounding box center [900, 242] width 1093 height 1392
copy div "No automated prompt sanitisation is implemented within the current system archi…"
click at [547, 186] on li "Vector search capabilities for semantic document analysis" at bounding box center [913, 187] width 1054 height 18
